Goal: Task Accomplishment & Management: Use online tool/utility

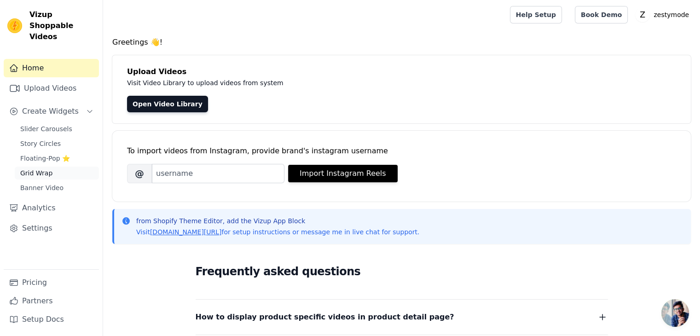
click at [38, 168] on span "Grid Wrap" at bounding box center [36, 172] width 32 height 9
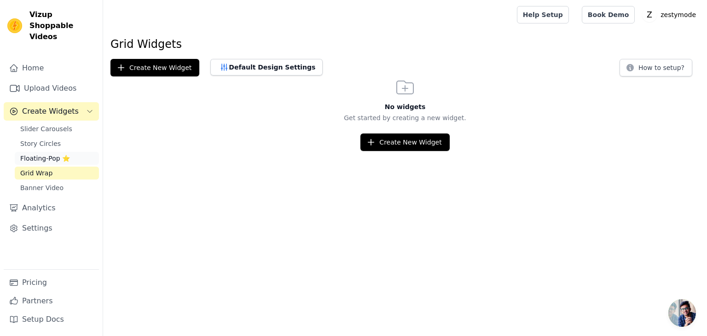
click at [38, 154] on span "Floating-Pop ⭐" at bounding box center [45, 158] width 50 height 9
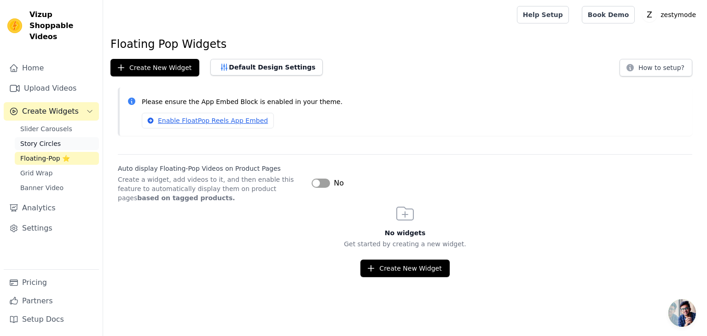
click at [35, 139] on span "Story Circles" at bounding box center [40, 143] width 41 height 9
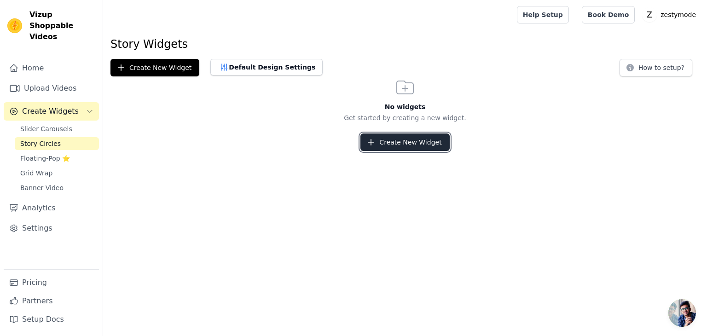
click at [394, 141] on button "Create New Widget" at bounding box center [404, 142] width 89 height 17
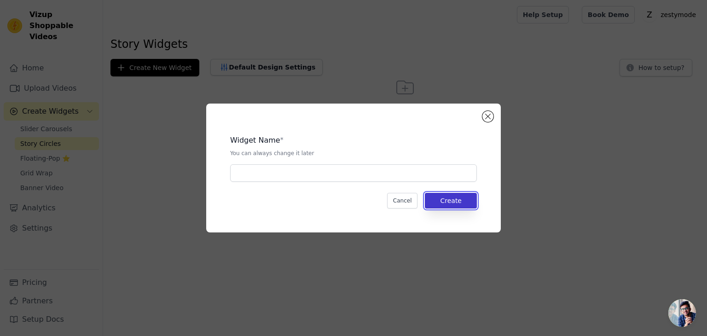
click at [453, 201] on button "Create" at bounding box center [451, 201] width 52 height 16
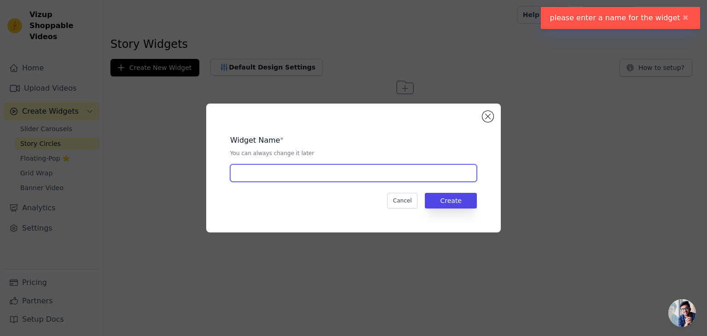
click at [344, 168] on input "text" at bounding box center [353, 172] width 247 height 17
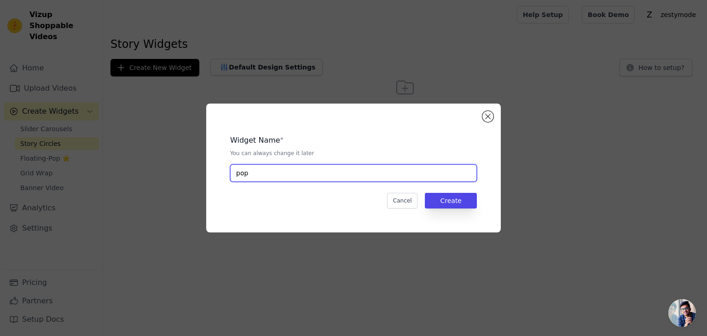
type input "pop"
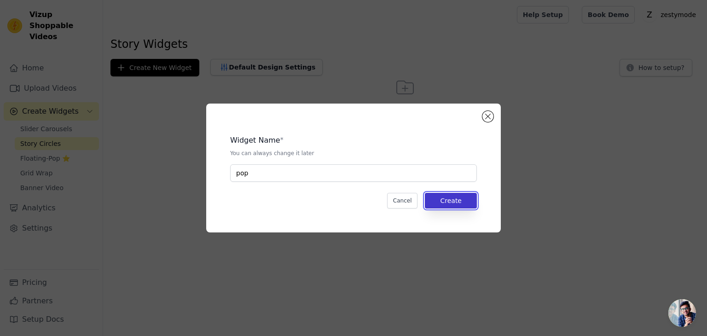
click at [459, 201] on button "Create" at bounding box center [451, 201] width 52 height 16
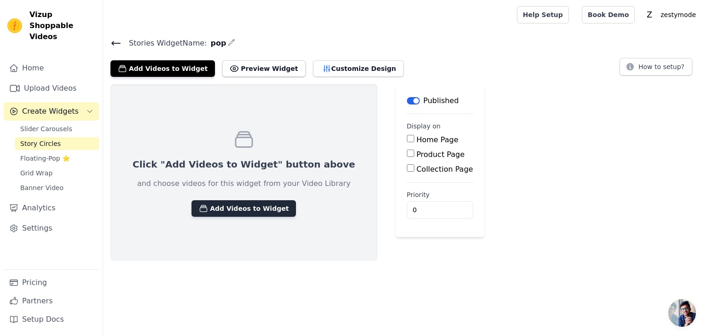
click at [240, 210] on button "Add Videos to Widget" at bounding box center [244, 208] width 105 height 17
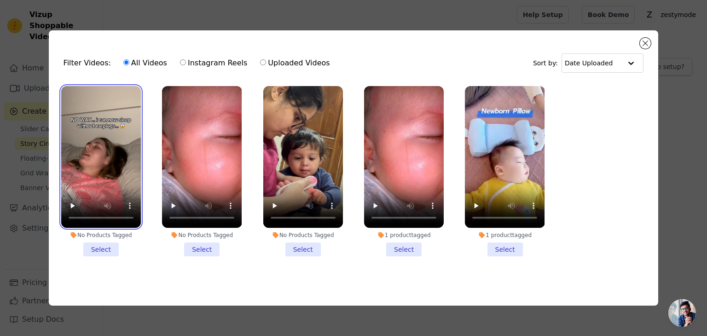
click at [98, 141] on video at bounding box center [101, 157] width 80 height 142
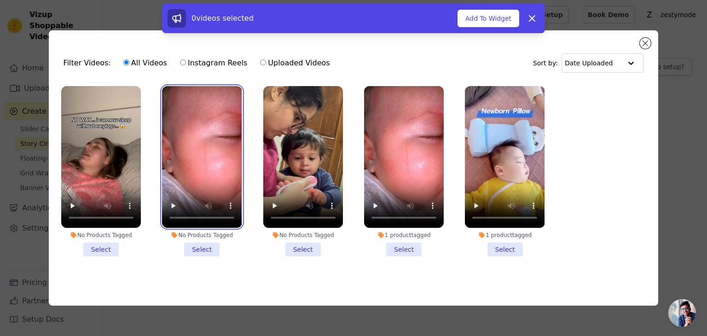
click at [168, 141] on video at bounding box center [202, 157] width 80 height 142
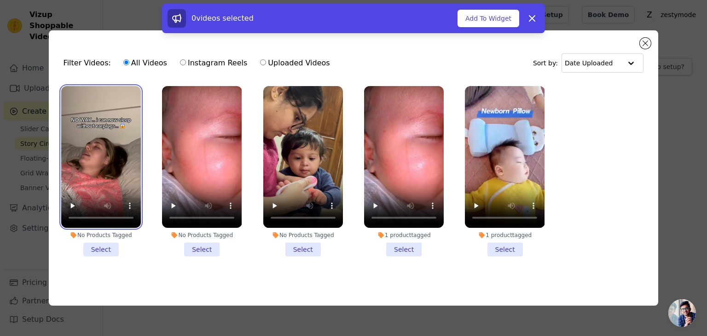
click at [114, 141] on video at bounding box center [101, 157] width 80 height 142
click at [105, 247] on li "No Products Tagged Select" at bounding box center [101, 171] width 80 height 170
click at [0, 0] on input "No Products Tagged Select" at bounding box center [0, 0] width 0 height 0
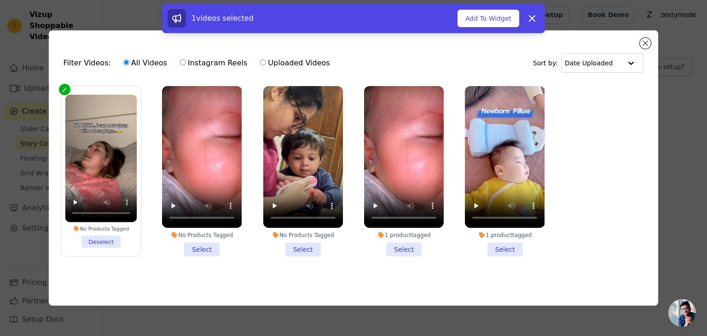
click at [207, 249] on li "No Products Tagged Select" at bounding box center [202, 171] width 80 height 170
click at [0, 0] on input "No Products Tagged Select" at bounding box center [0, 0] width 0 height 0
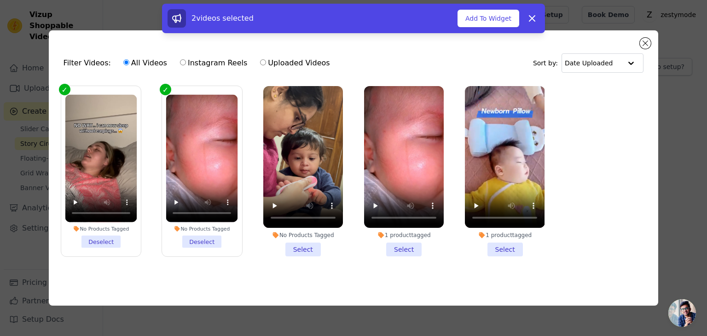
click at [306, 251] on li "No Products Tagged Select" at bounding box center [303, 171] width 80 height 170
click at [0, 0] on input "No Products Tagged Select" at bounding box center [0, 0] width 0 height 0
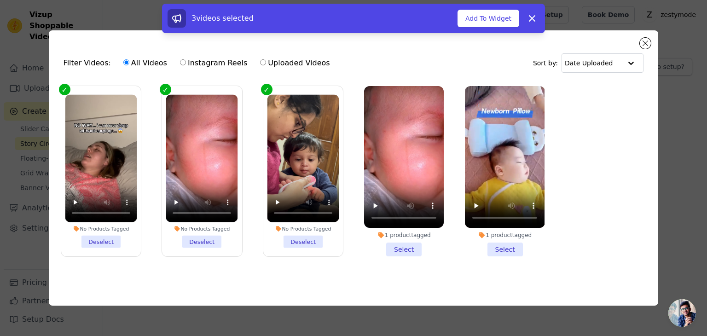
click at [401, 248] on li "1 product tagged Select" at bounding box center [404, 171] width 80 height 170
click at [0, 0] on input "1 product tagged Select" at bounding box center [0, 0] width 0 height 0
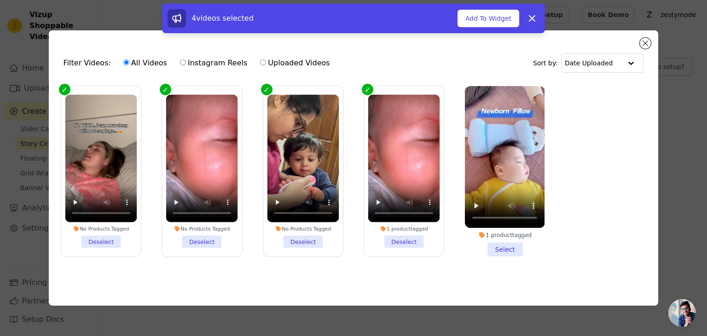
click at [505, 250] on li "1 product tagged Select" at bounding box center [505, 171] width 80 height 170
click at [0, 0] on input "1 product tagged Select" at bounding box center [0, 0] width 0 height 0
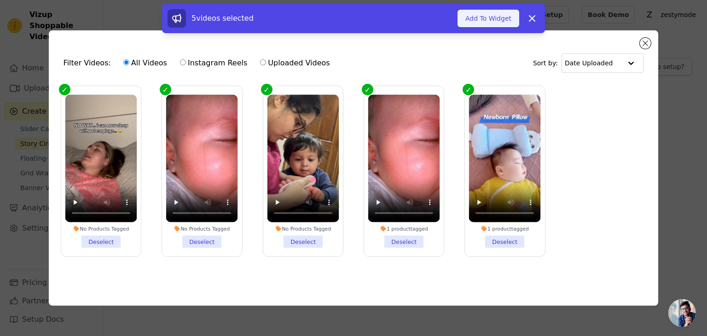
click at [479, 14] on button "Add To Widget" at bounding box center [489, 18] width 62 height 17
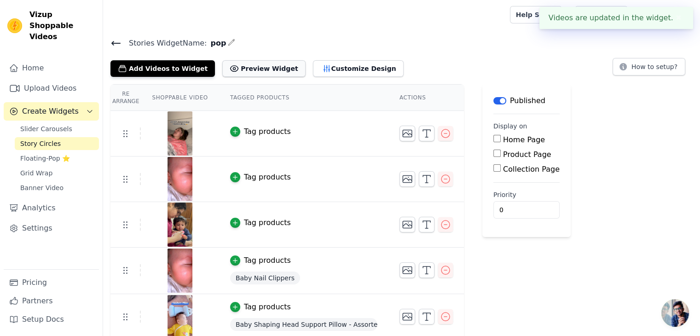
click at [247, 72] on button "Preview Widget" at bounding box center [263, 68] width 83 height 17
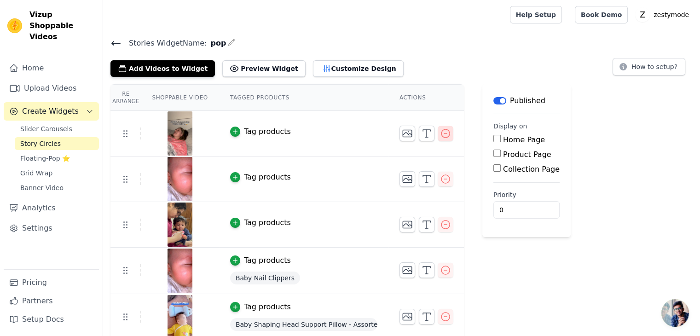
click at [444, 135] on icon "button" at bounding box center [445, 133] width 11 height 11
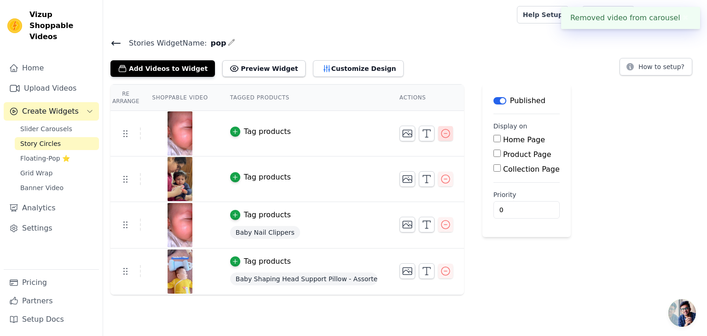
click at [440, 132] on icon "button" at bounding box center [445, 133] width 11 height 11
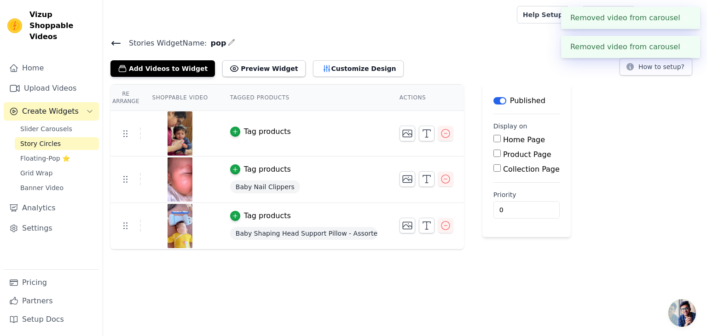
click at [440, 132] on icon "button" at bounding box center [445, 133] width 11 height 11
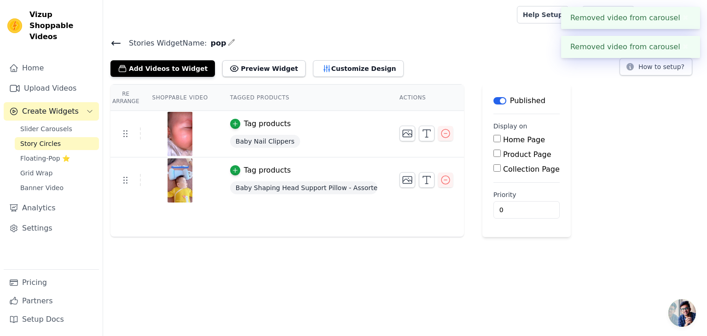
click at [494, 100] on button "Label" at bounding box center [500, 100] width 13 height 7
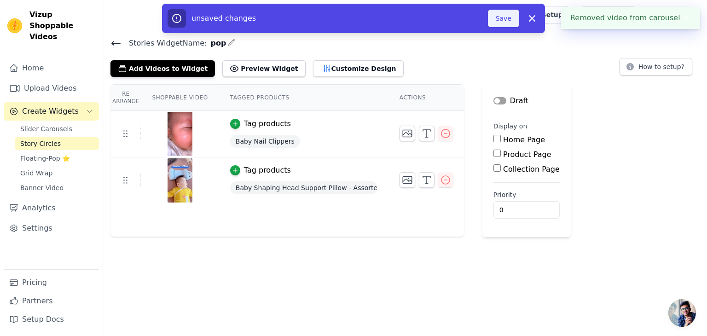
click at [505, 19] on button "Save" at bounding box center [503, 18] width 31 height 17
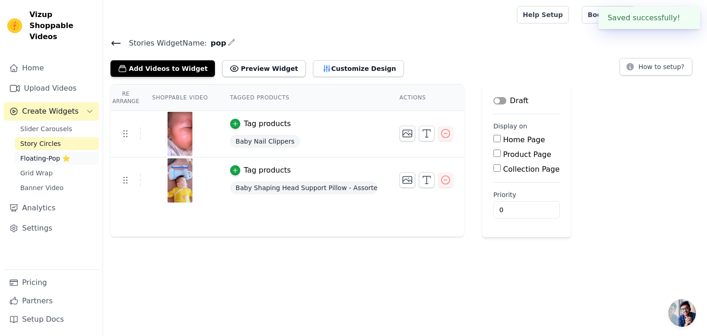
click at [46, 154] on span "Floating-Pop ⭐" at bounding box center [45, 158] width 50 height 9
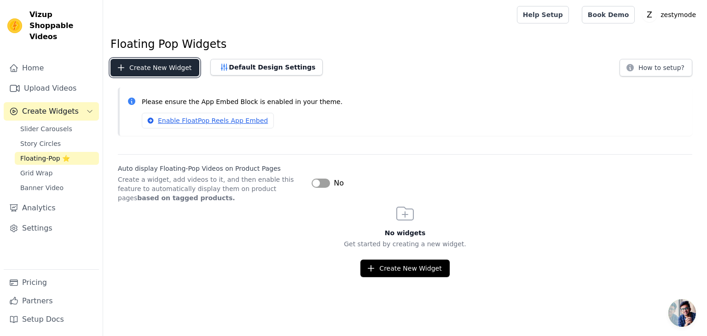
click at [151, 67] on button "Create New Widget" at bounding box center [154, 67] width 89 height 17
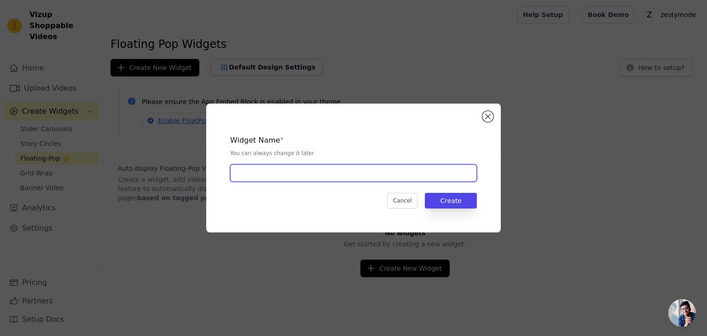
click at [298, 170] on input "text" at bounding box center [353, 172] width 247 height 17
type input "["
type input "pop"
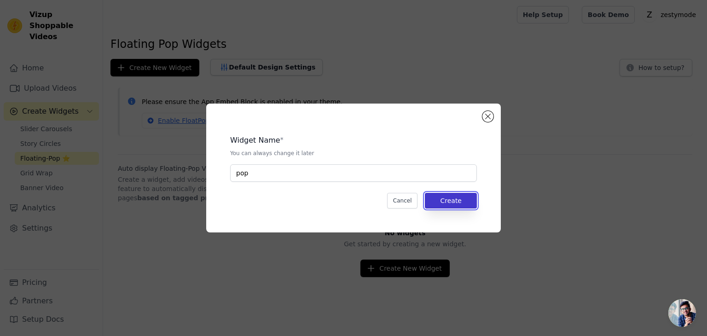
click at [439, 202] on button "Create" at bounding box center [451, 201] width 52 height 16
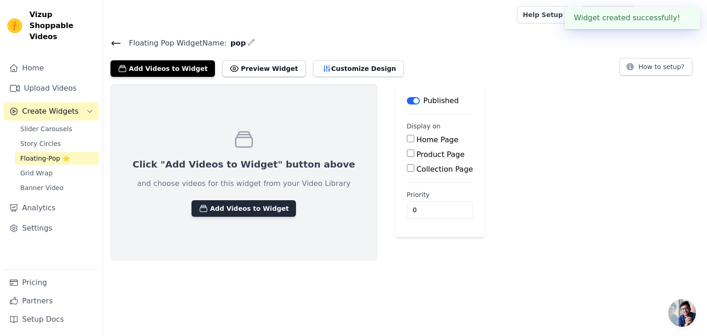
click at [244, 210] on button "Add Videos to Widget" at bounding box center [244, 208] width 105 height 17
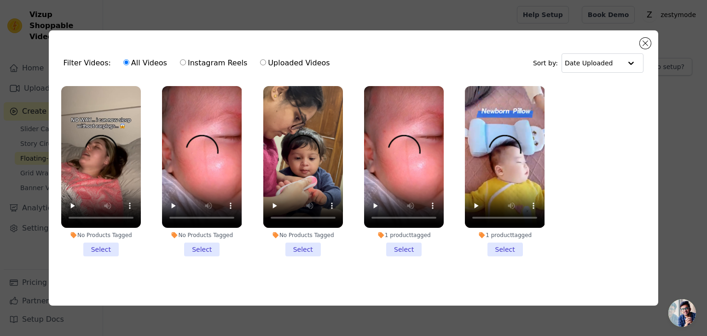
click at [95, 246] on li "No Products Tagged Select" at bounding box center [101, 171] width 80 height 170
click at [0, 0] on input "No Products Tagged Select" at bounding box center [0, 0] width 0 height 0
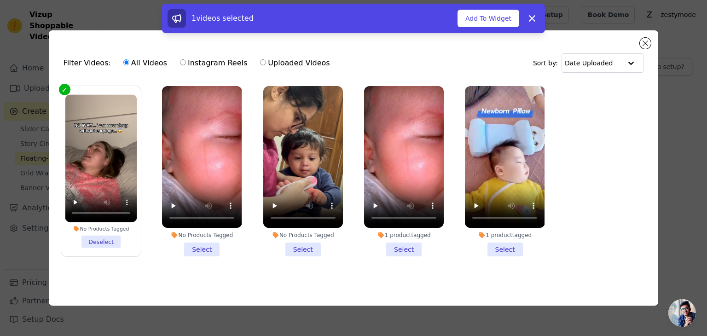
click at [201, 244] on li "No Products Tagged Select" at bounding box center [202, 171] width 80 height 170
click at [0, 0] on input "No Products Tagged Select" at bounding box center [0, 0] width 0 height 0
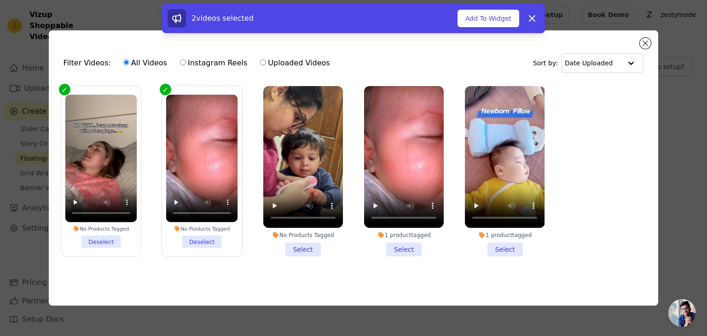
click at [305, 246] on li "No Products Tagged Select" at bounding box center [303, 171] width 80 height 170
click at [0, 0] on input "No Products Tagged Select" at bounding box center [0, 0] width 0 height 0
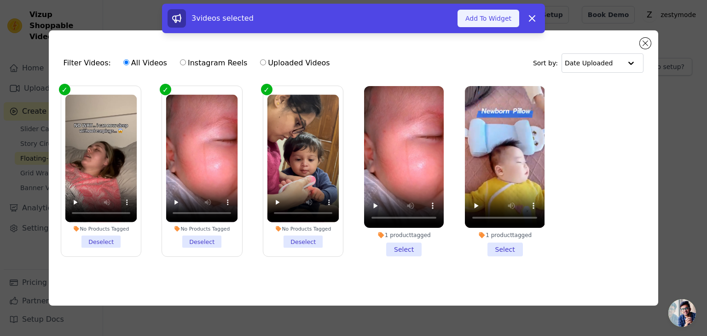
click at [483, 21] on button "Add To Widget" at bounding box center [489, 18] width 62 height 17
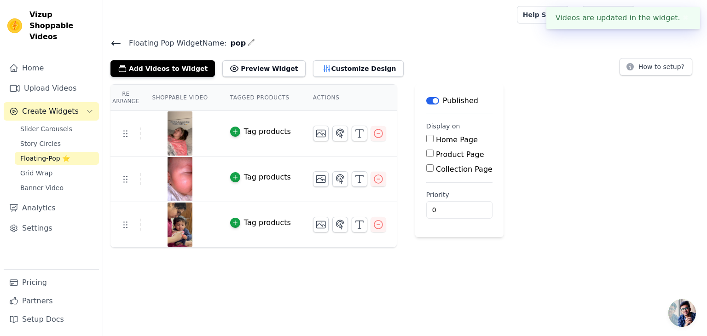
click at [426, 97] on button "Label" at bounding box center [432, 100] width 13 height 7
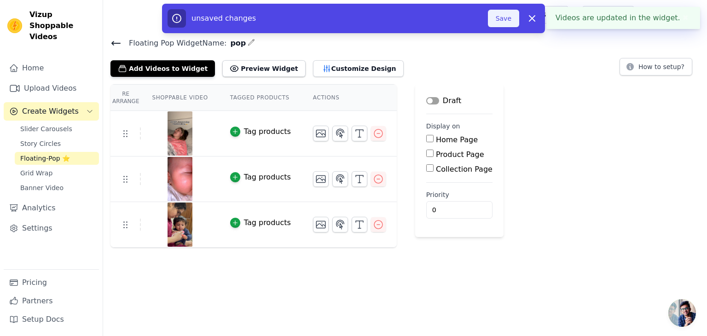
click at [502, 17] on button "Save" at bounding box center [503, 18] width 31 height 17
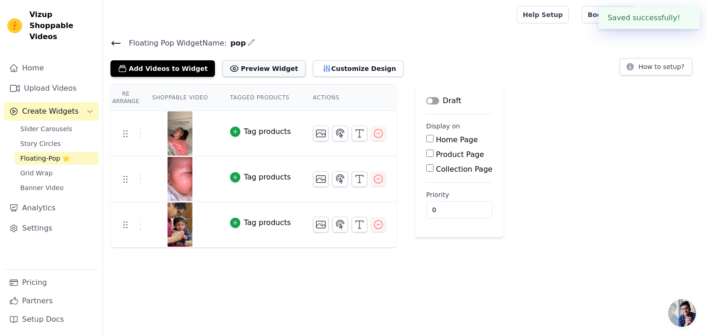
click at [250, 70] on button "Preview Widget" at bounding box center [263, 68] width 83 height 17
click at [247, 68] on button "Preview Widget" at bounding box center [263, 68] width 83 height 17
